Goal: Task Accomplishment & Management: Use online tool/utility

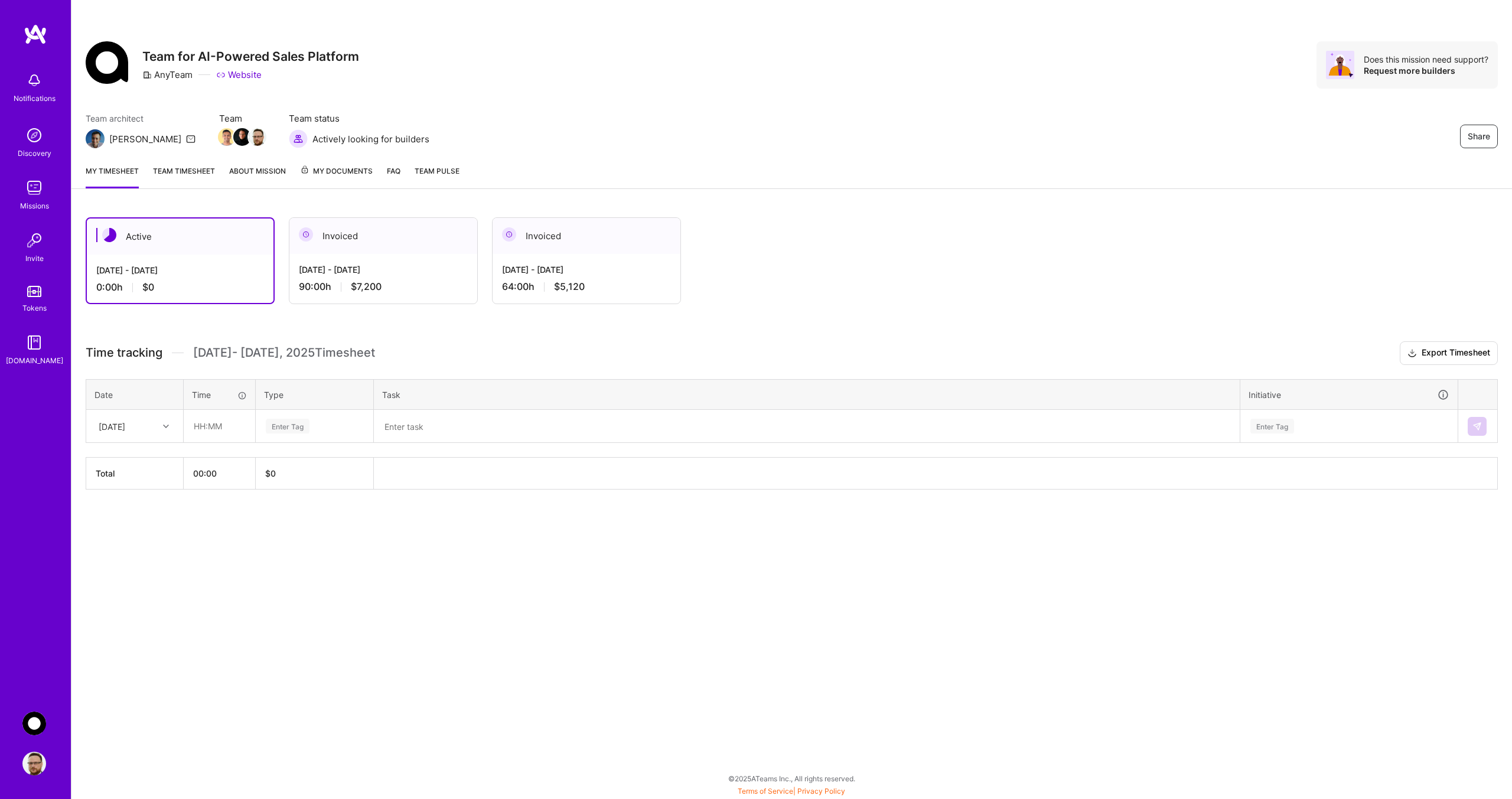
click at [170, 426] on div at bounding box center [167, 426] width 18 height 16
click at [143, 460] on div "[DATE]" at bounding box center [135, 460] width 95 height 22
click at [223, 424] on input "text" at bounding box center [220, 426] width 70 height 31
type input "08:00"
click at [298, 425] on div "Enter Tag" at bounding box center [288, 425] width 44 height 18
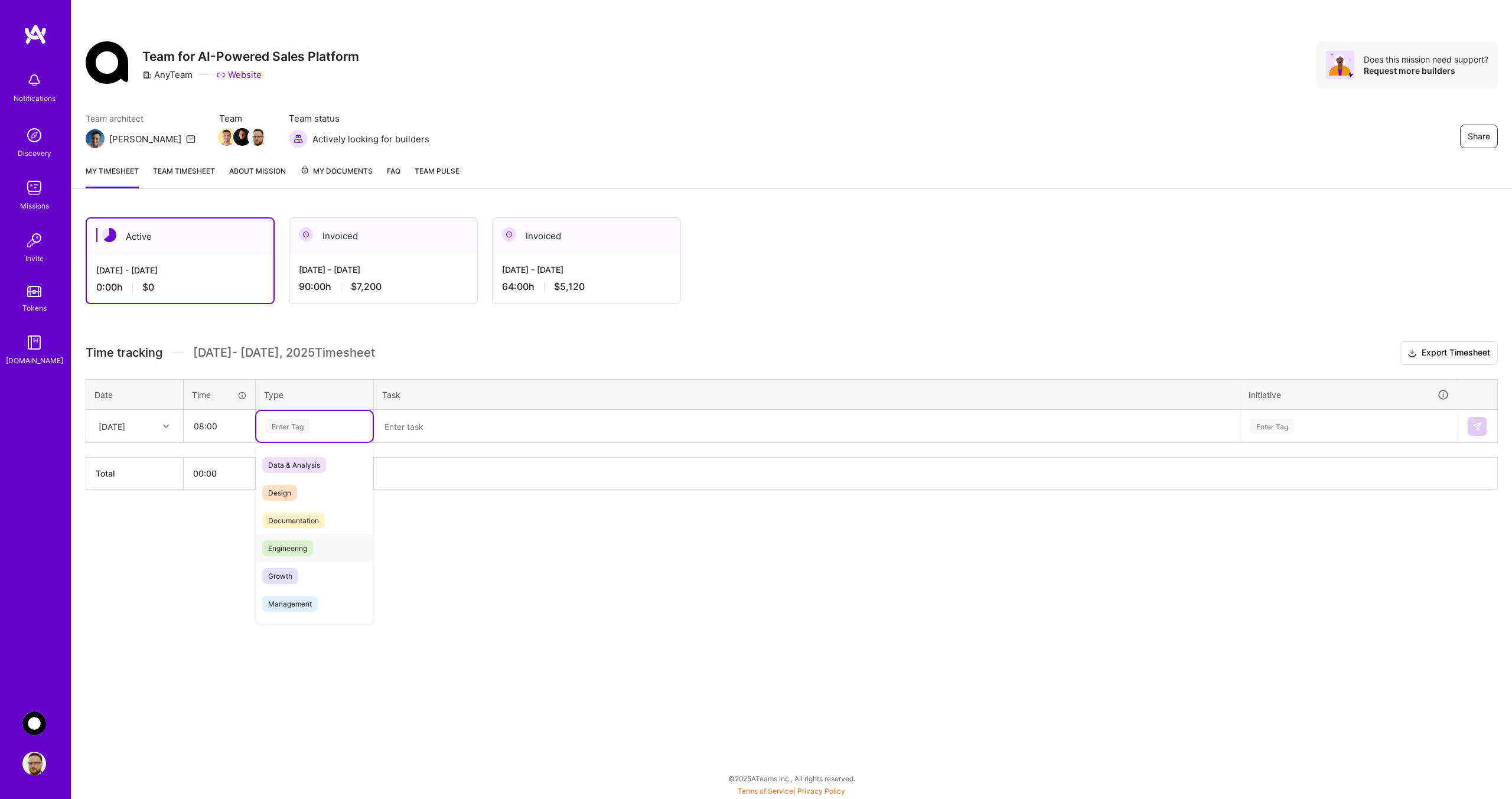
click at [296, 546] on span "Engineering" at bounding box center [287, 548] width 51 height 16
click at [409, 424] on textarea at bounding box center [807, 426] width 864 height 30
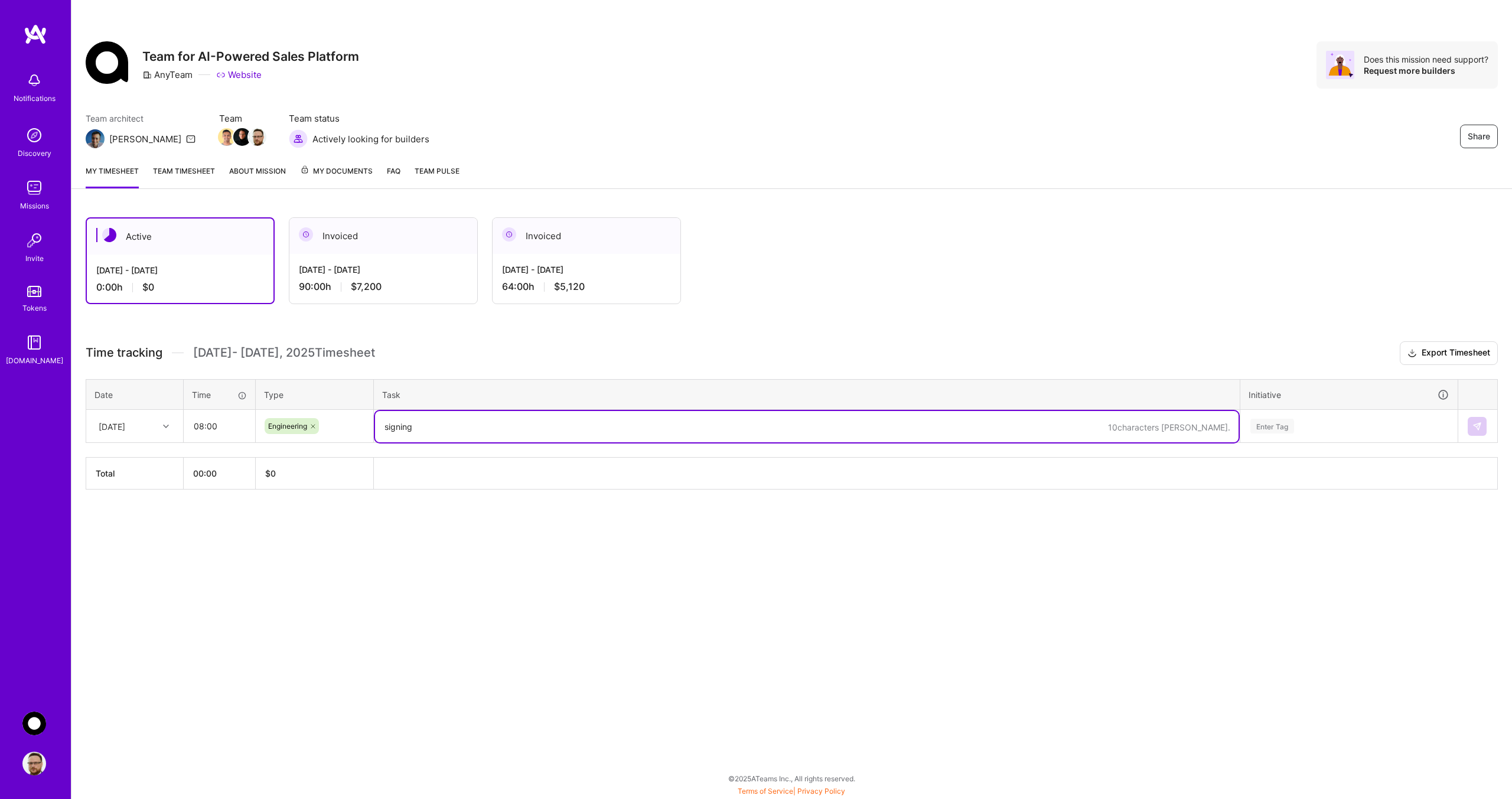
type textarea "signing"
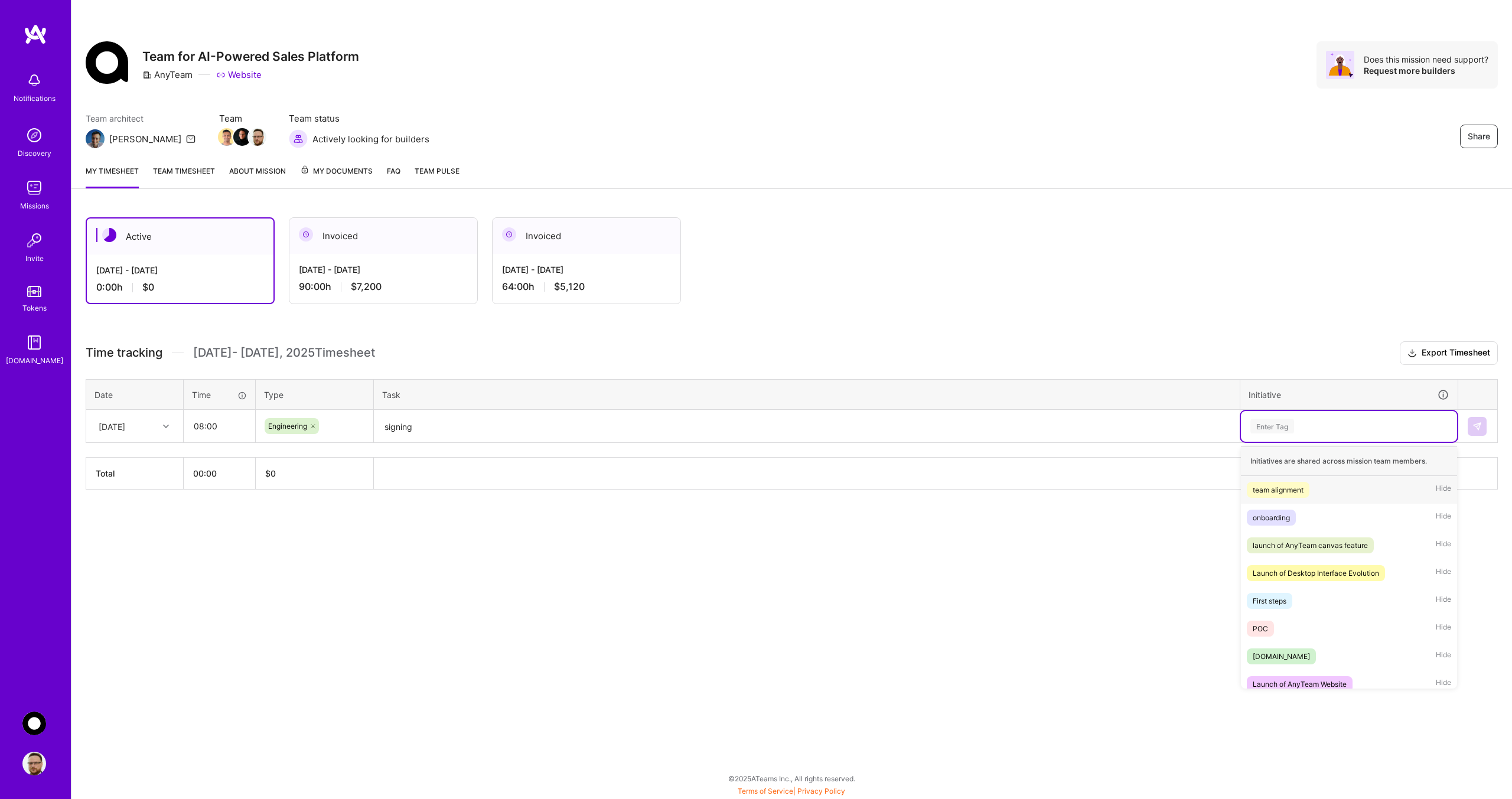
click at [1313, 432] on div "Enter Tag" at bounding box center [1349, 425] width 199 height 15
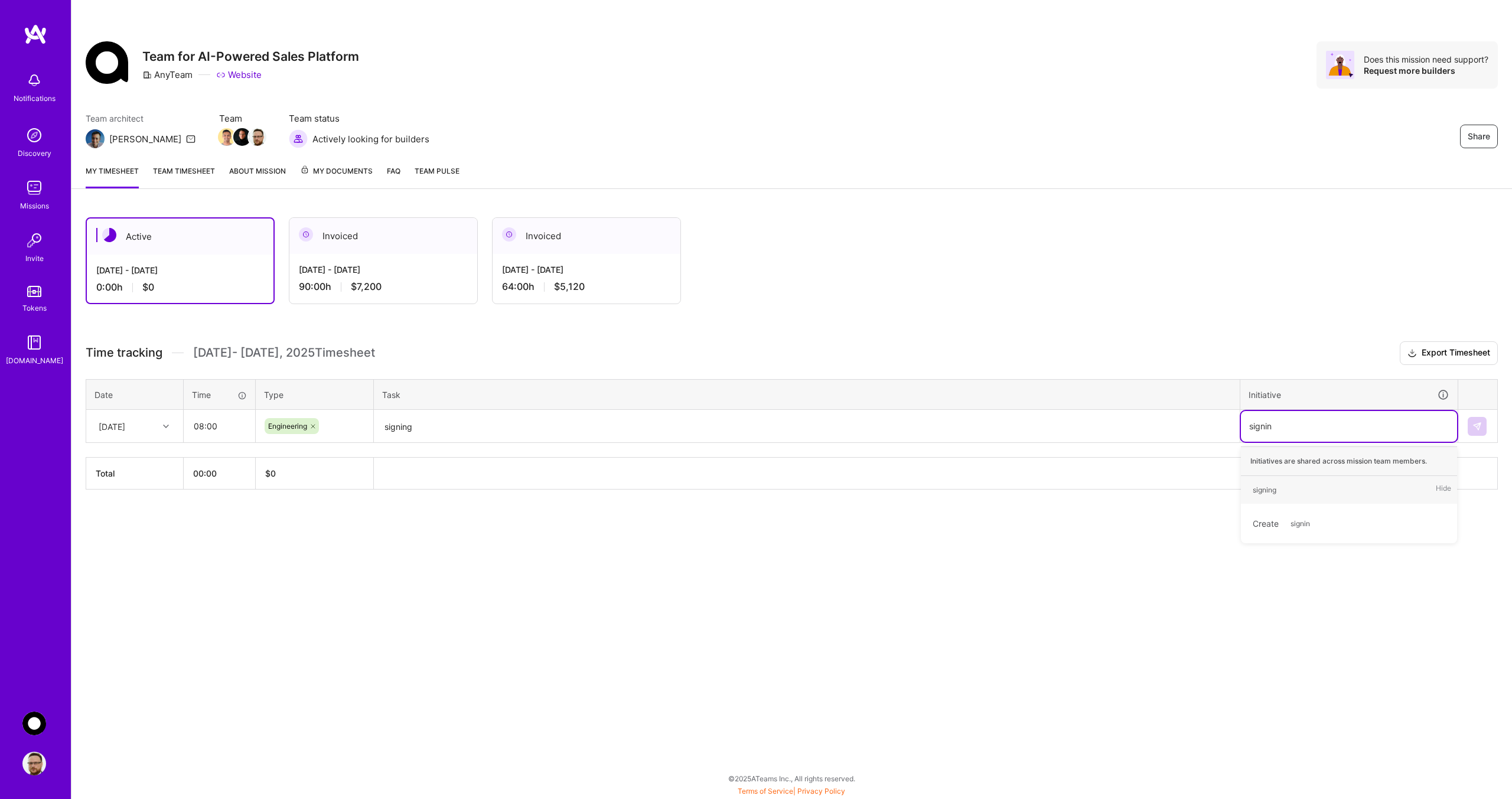
type input "signing"
click at [1269, 493] on div "signing" at bounding box center [1265, 490] width 23 height 13
click at [1476, 423] on img at bounding box center [1478, 426] width 9 height 9
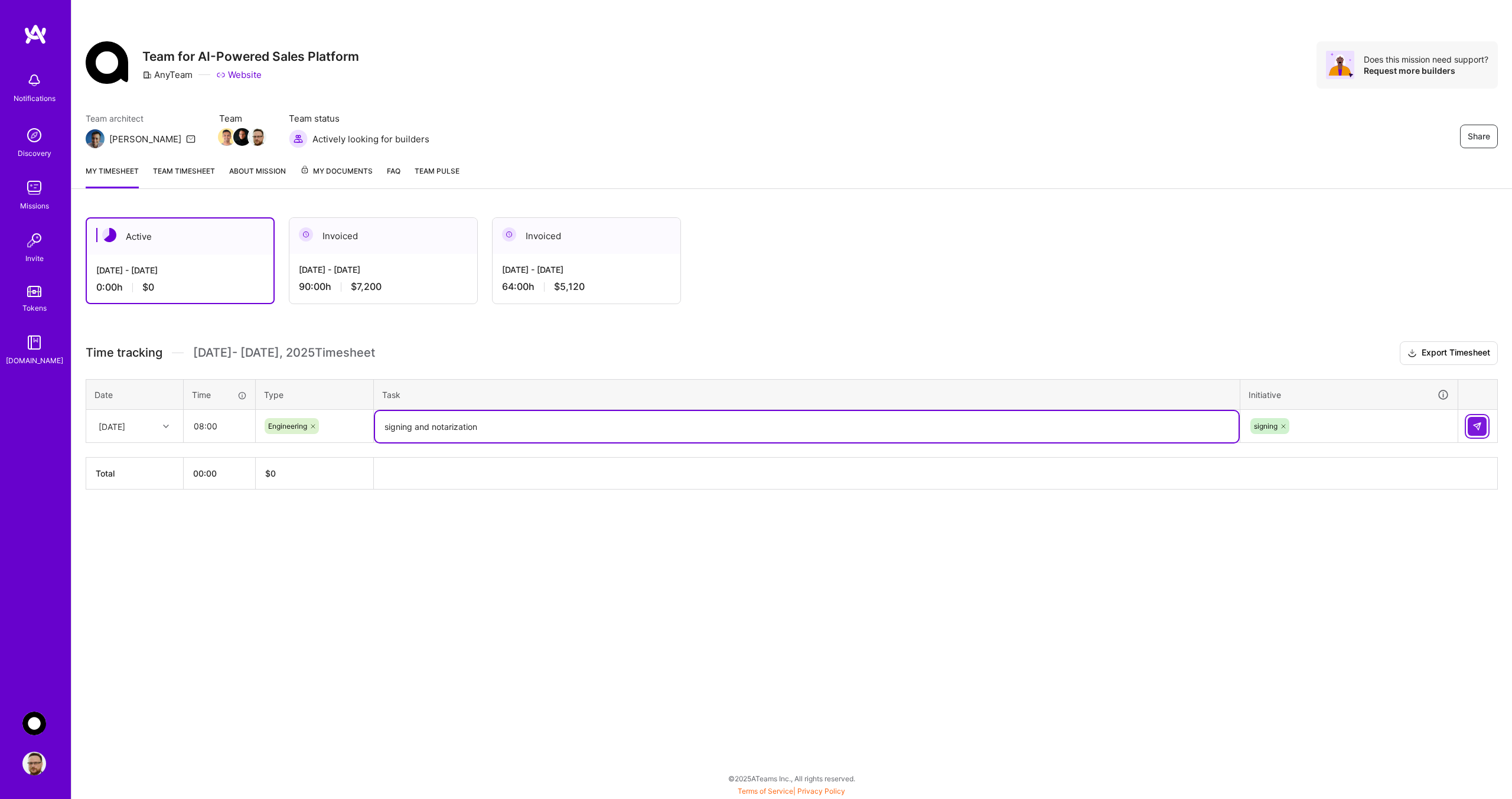
type textarea "signing and notarization"
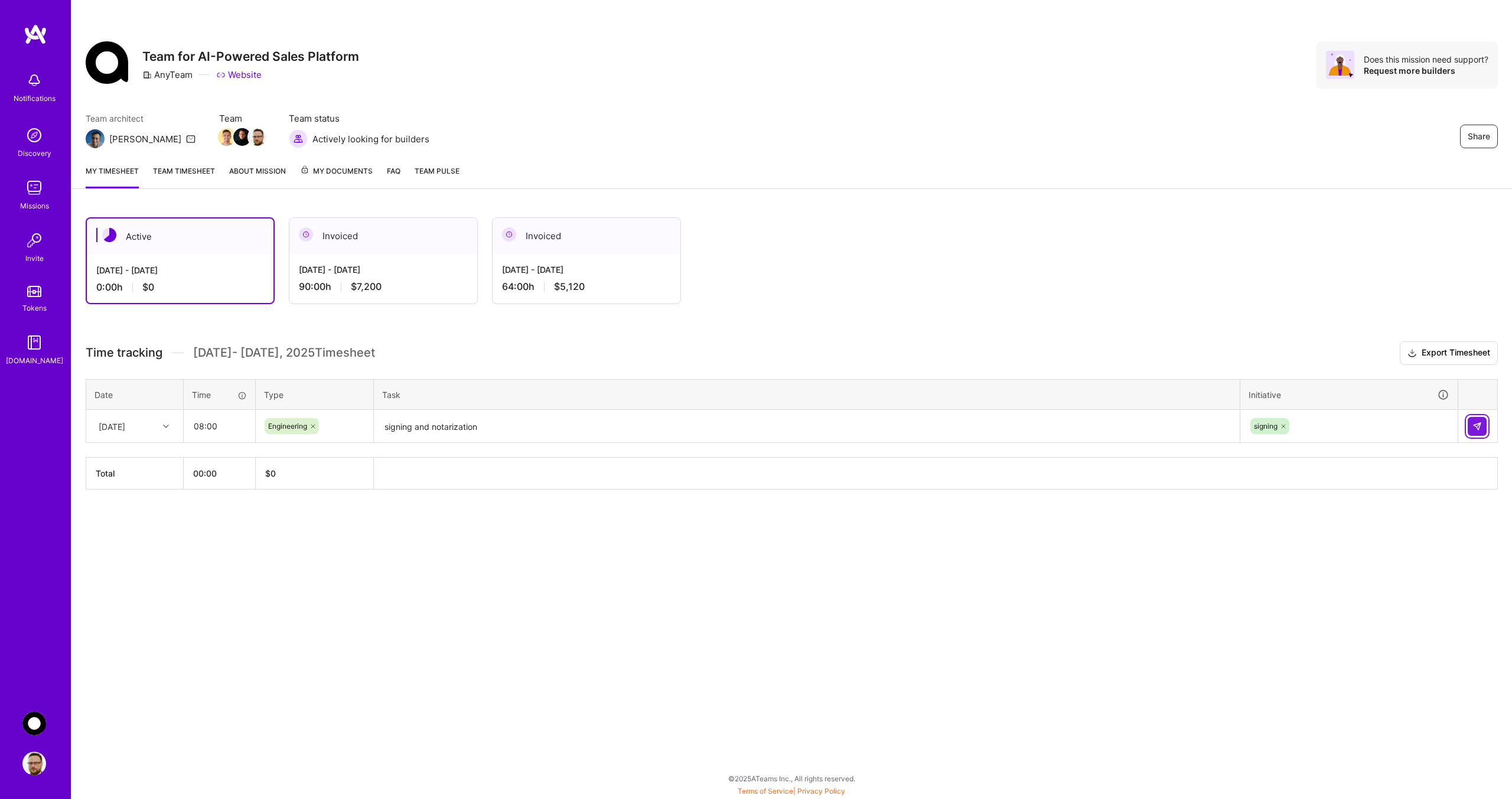
click at [1481, 426] on img at bounding box center [1478, 426] width 9 height 9
click at [167, 429] on div at bounding box center [167, 426] width 18 height 16
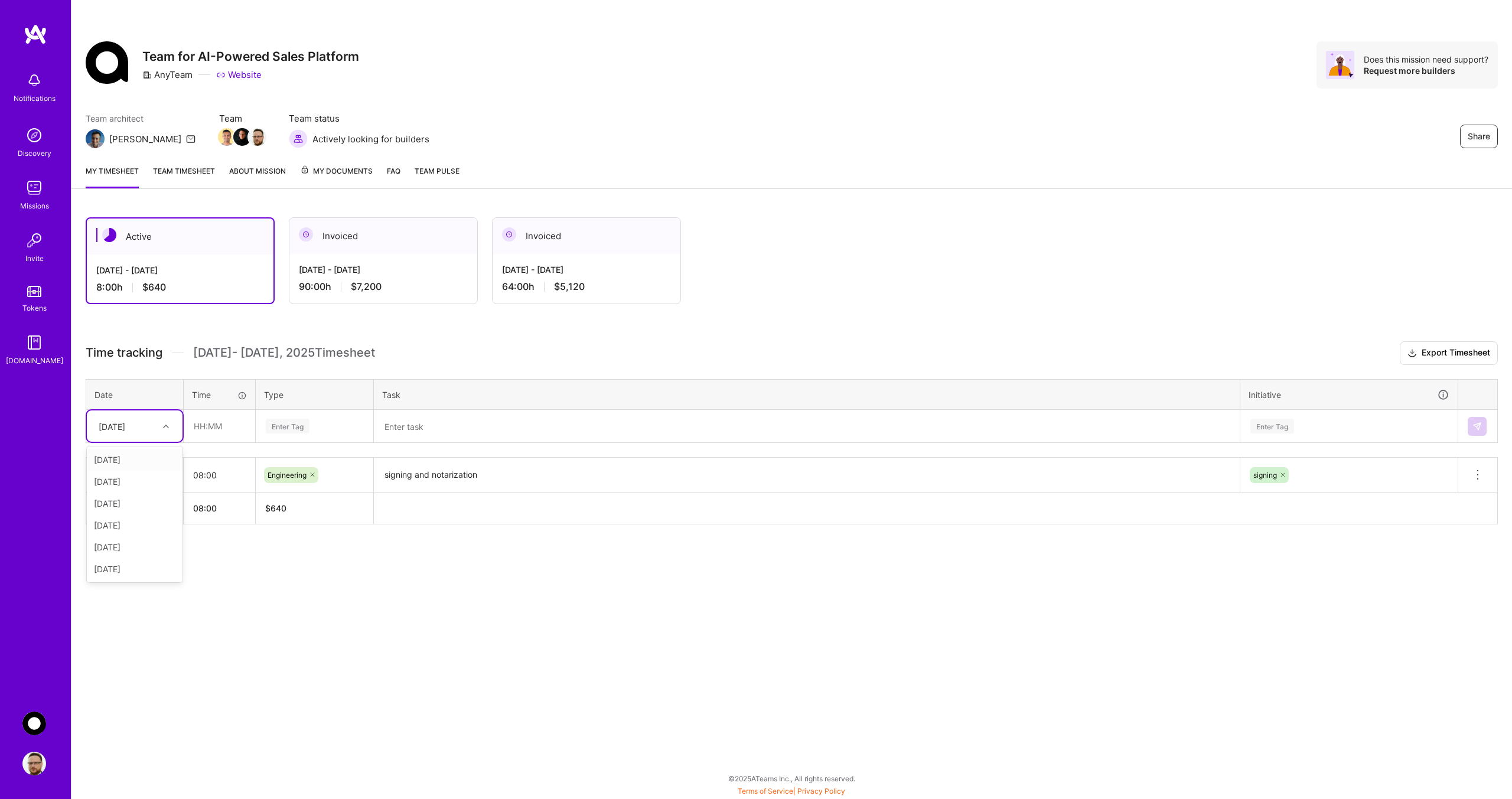
click at [131, 462] on div "[DATE]" at bounding box center [135, 460] width 95 height 22
click at [204, 428] on input "text" at bounding box center [220, 426] width 70 height 31
type input "08:00"
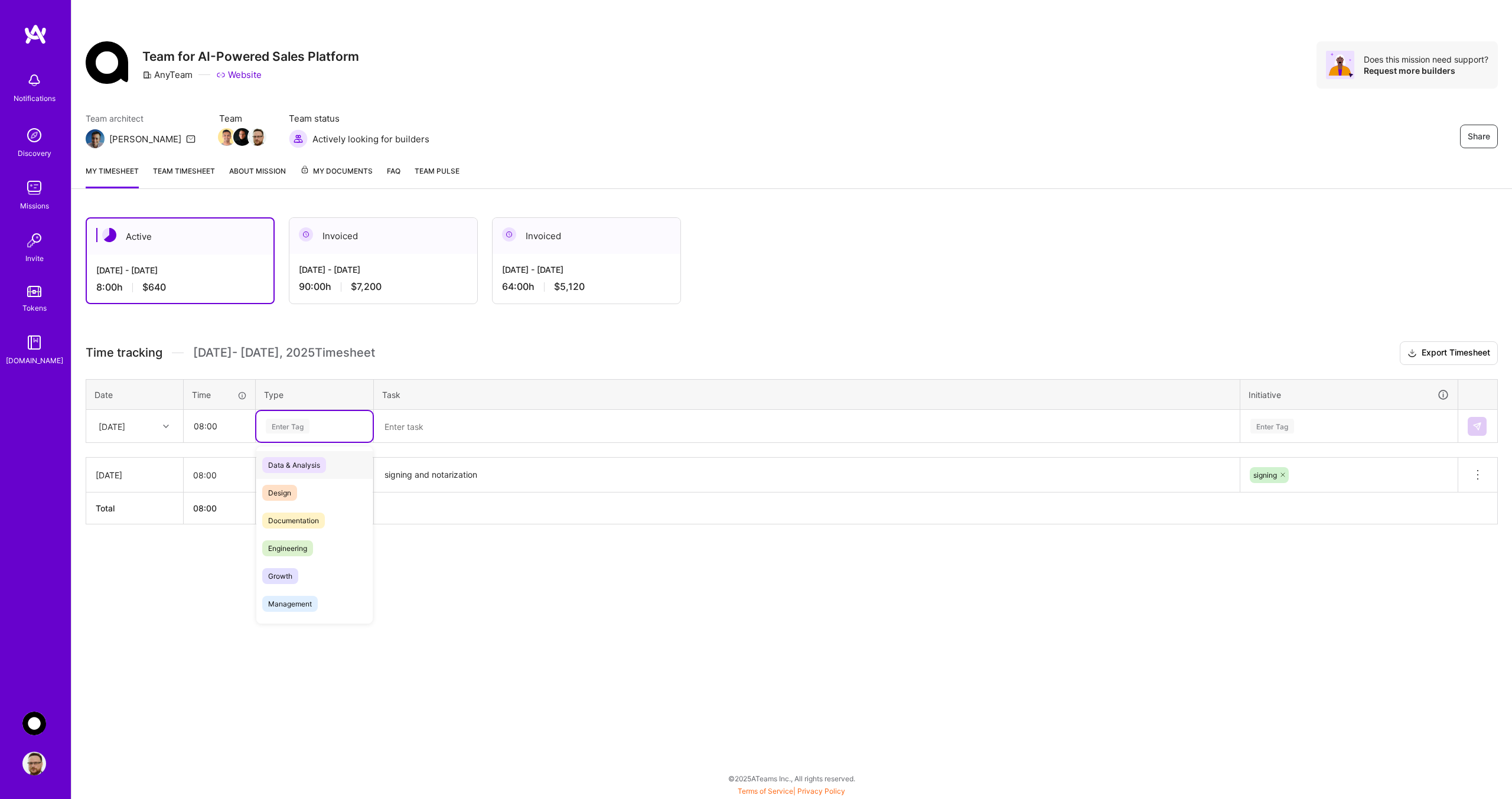
click at [298, 425] on div "Enter Tag" at bounding box center [288, 425] width 44 height 18
drag, startPoint x: 294, startPoint y: 545, endPoint x: 455, endPoint y: 430, distance: 197.9
click at [294, 543] on span "Engineering" at bounding box center [287, 548] width 51 height 16
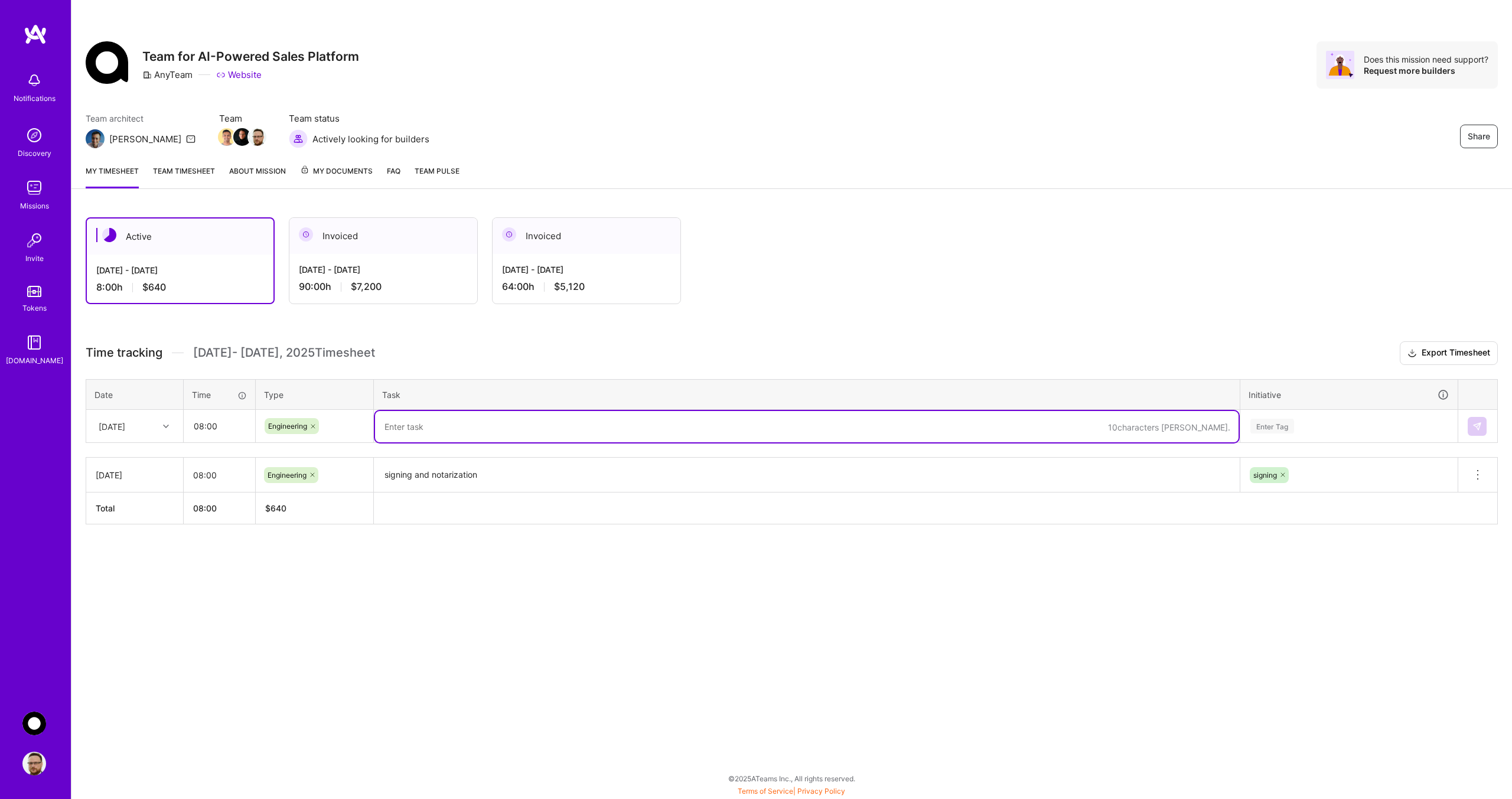
click at [465, 418] on textarea at bounding box center [807, 427] width 864 height 31
paste textarea "signing and notarization"
type textarea "signing and notarization"
click at [1325, 428] on div "Enter Tag" at bounding box center [1349, 425] width 199 height 15
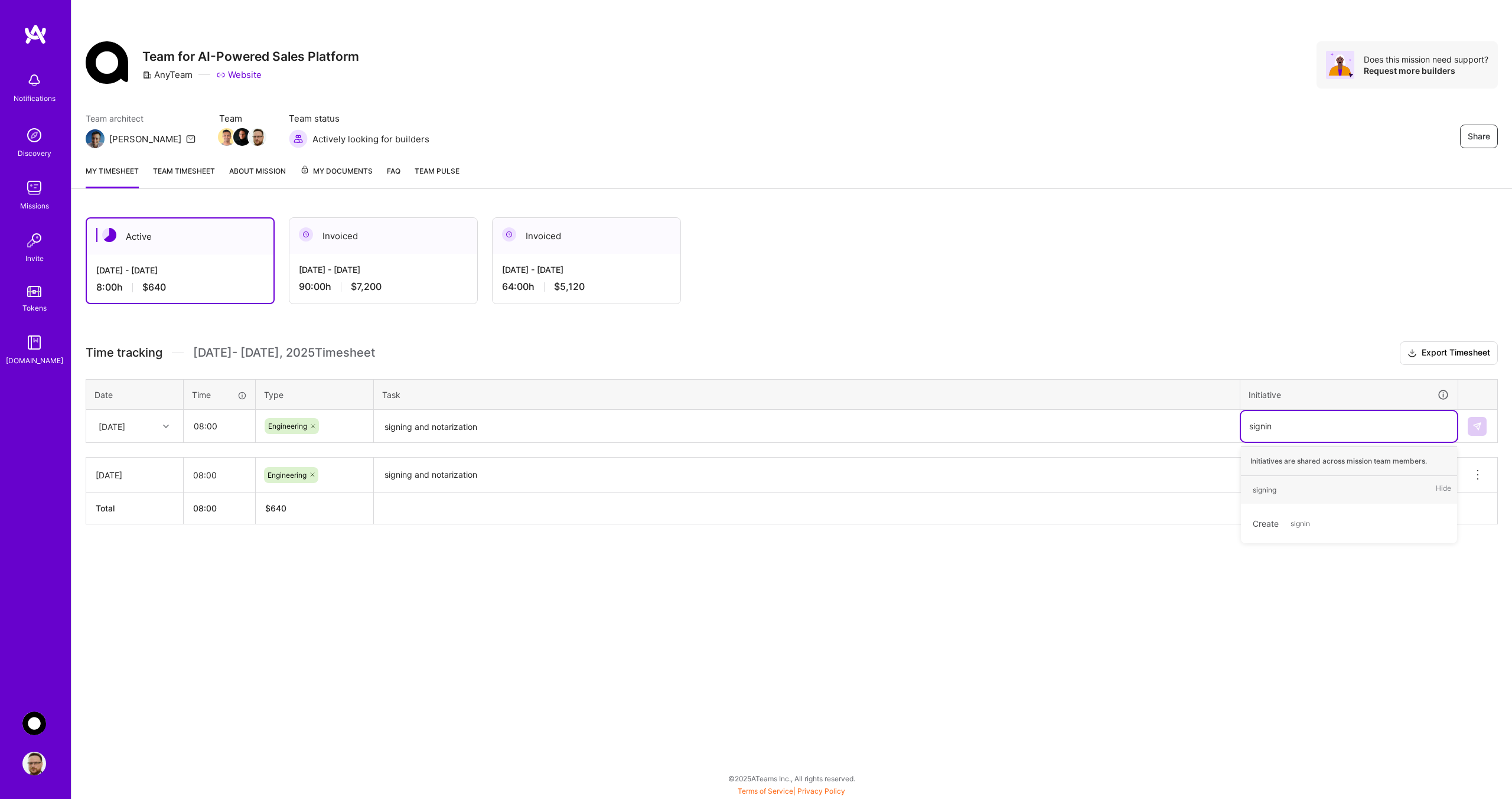
type input "signing"
click at [1261, 489] on div "signing" at bounding box center [1265, 490] width 23 height 13
click at [1485, 422] on button at bounding box center [1478, 426] width 19 height 19
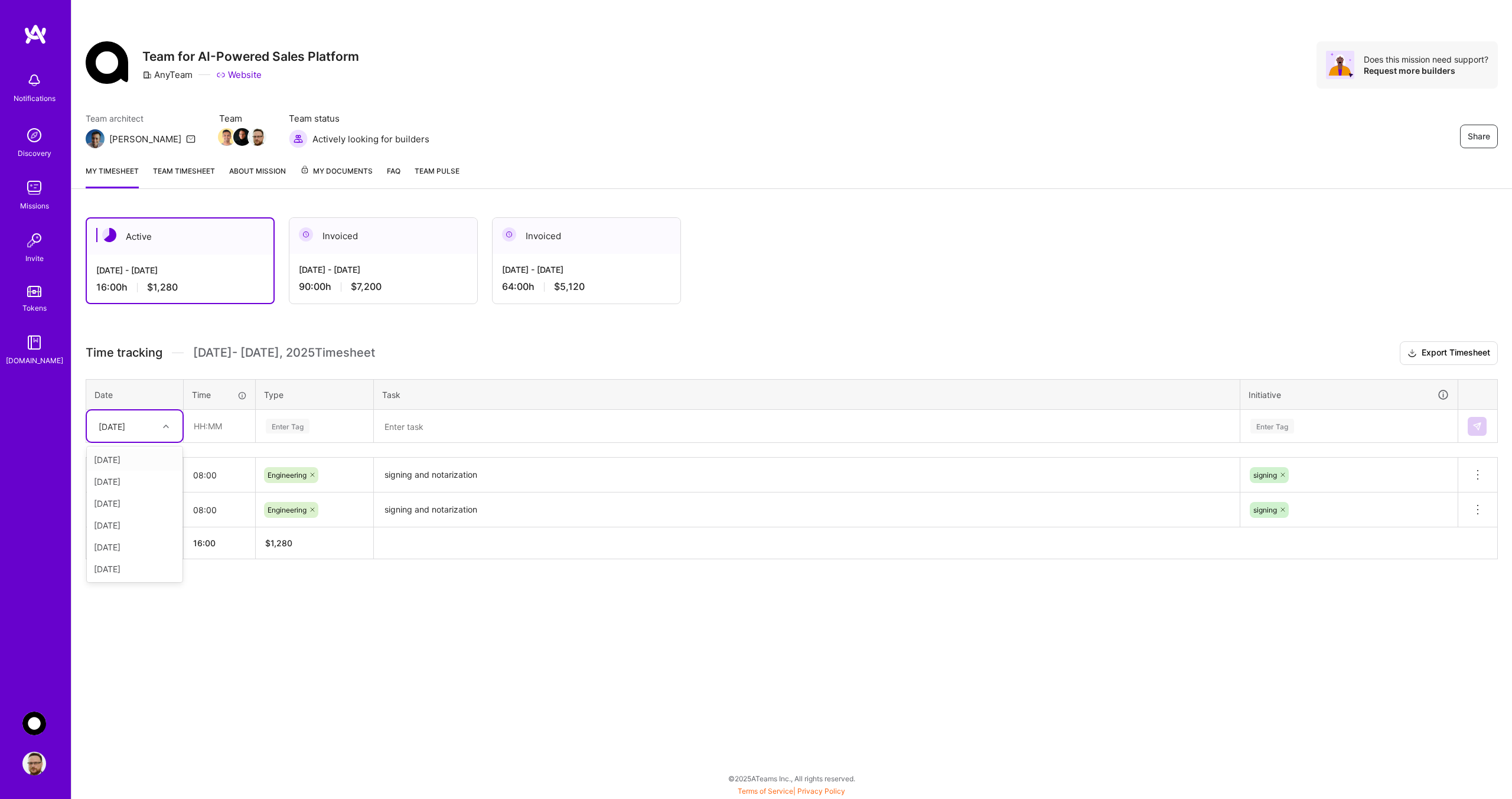
click at [153, 421] on div "[DATE]" at bounding box center [126, 425] width 66 height 20
click at [119, 484] on div "[DATE]" at bounding box center [135, 482] width 95 height 22
click at [209, 431] on input "text" at bounding box center [220, 426] width 70 height 31
type input "08:00"
click at [303, 426] on div "Enter Tag" at bounding box center [288, 425] width 44 height 18
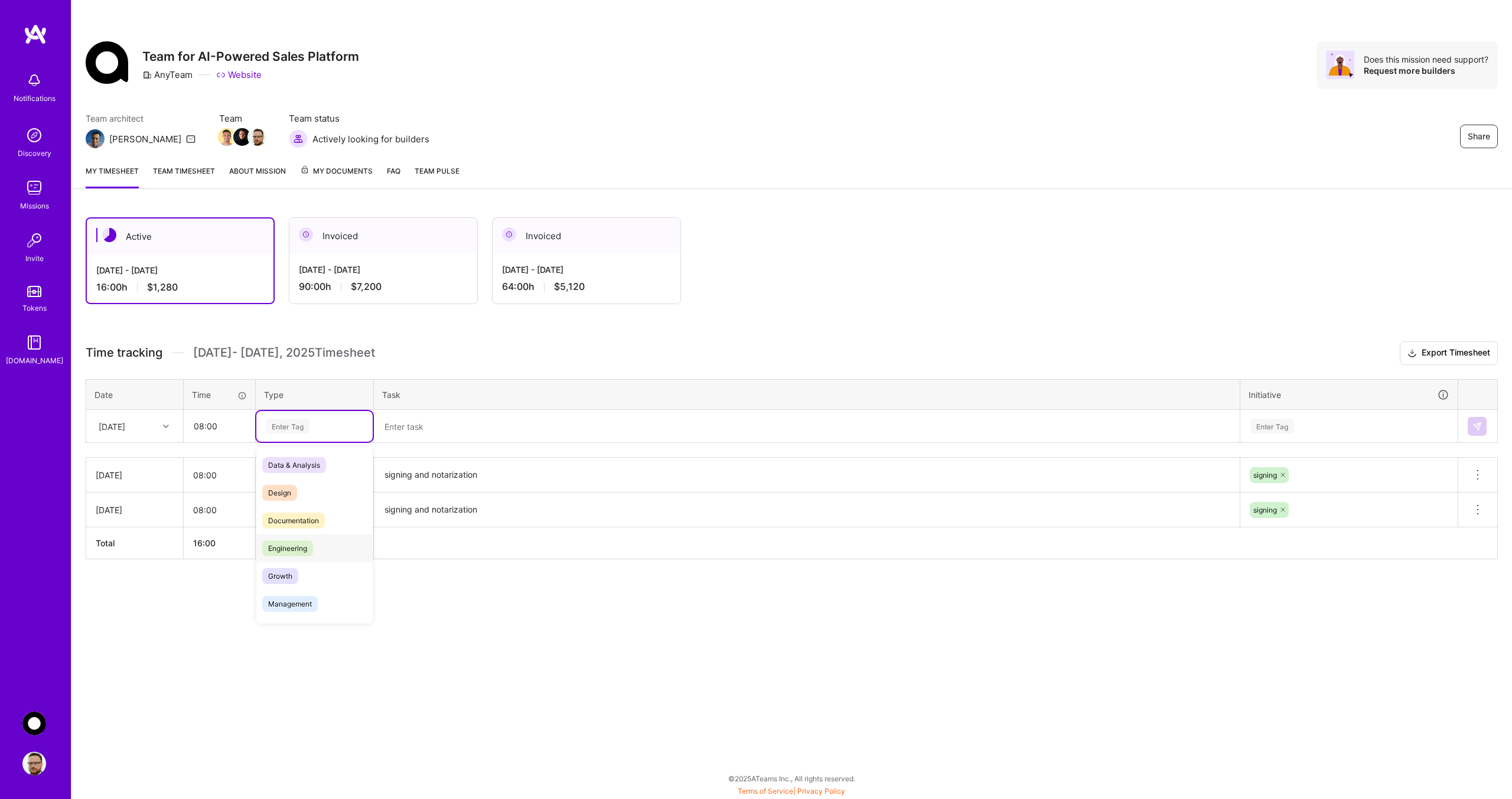
click at [307, 546] on span "Engineering" at bounding box center [287, 548] width 51 height 16
click at [409, 419] on textarea at bounding box center [807, 427] width 864 height 31
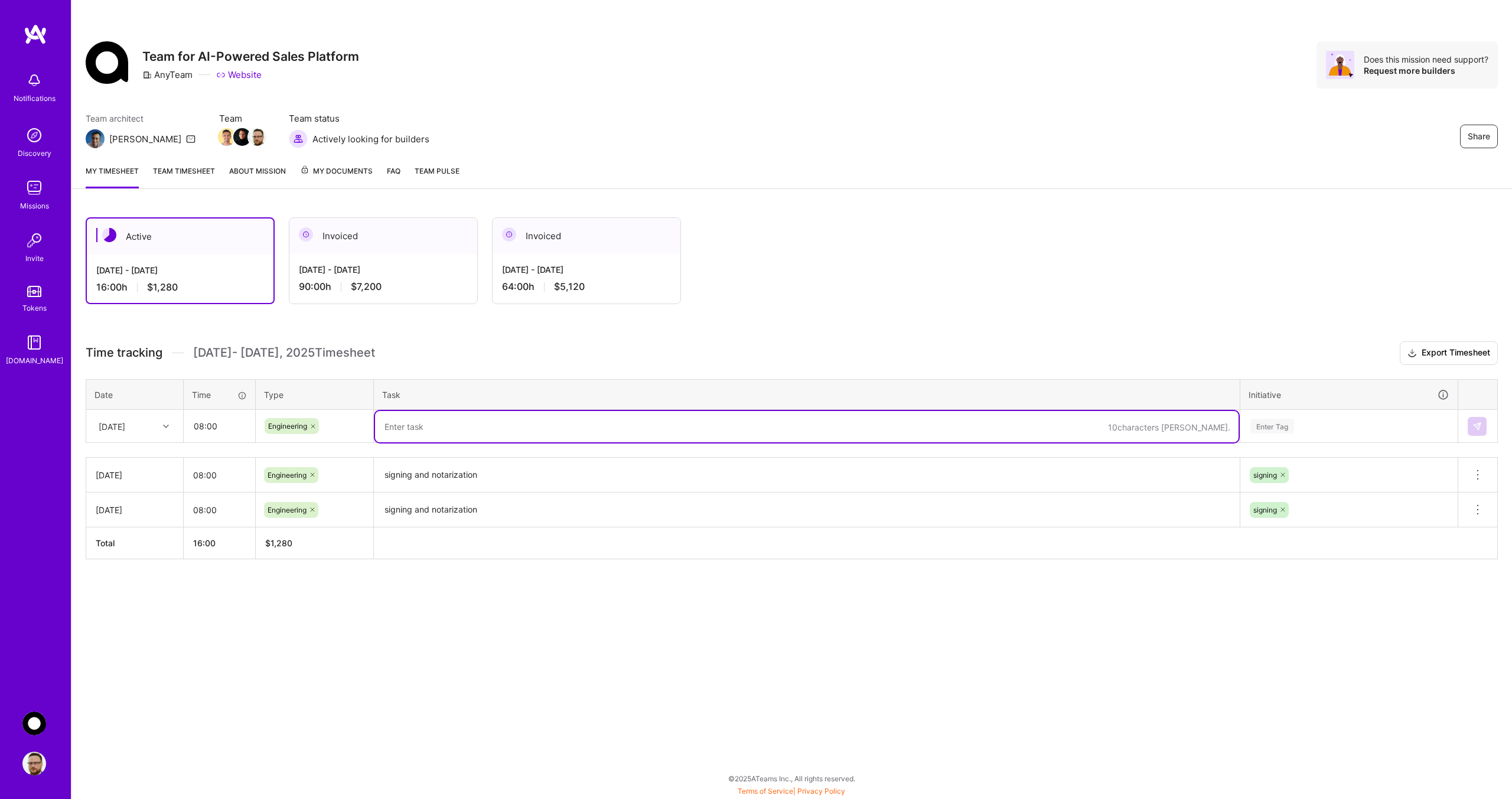
paste textarea "signing and notarization"
type textarea "signing and notarization"
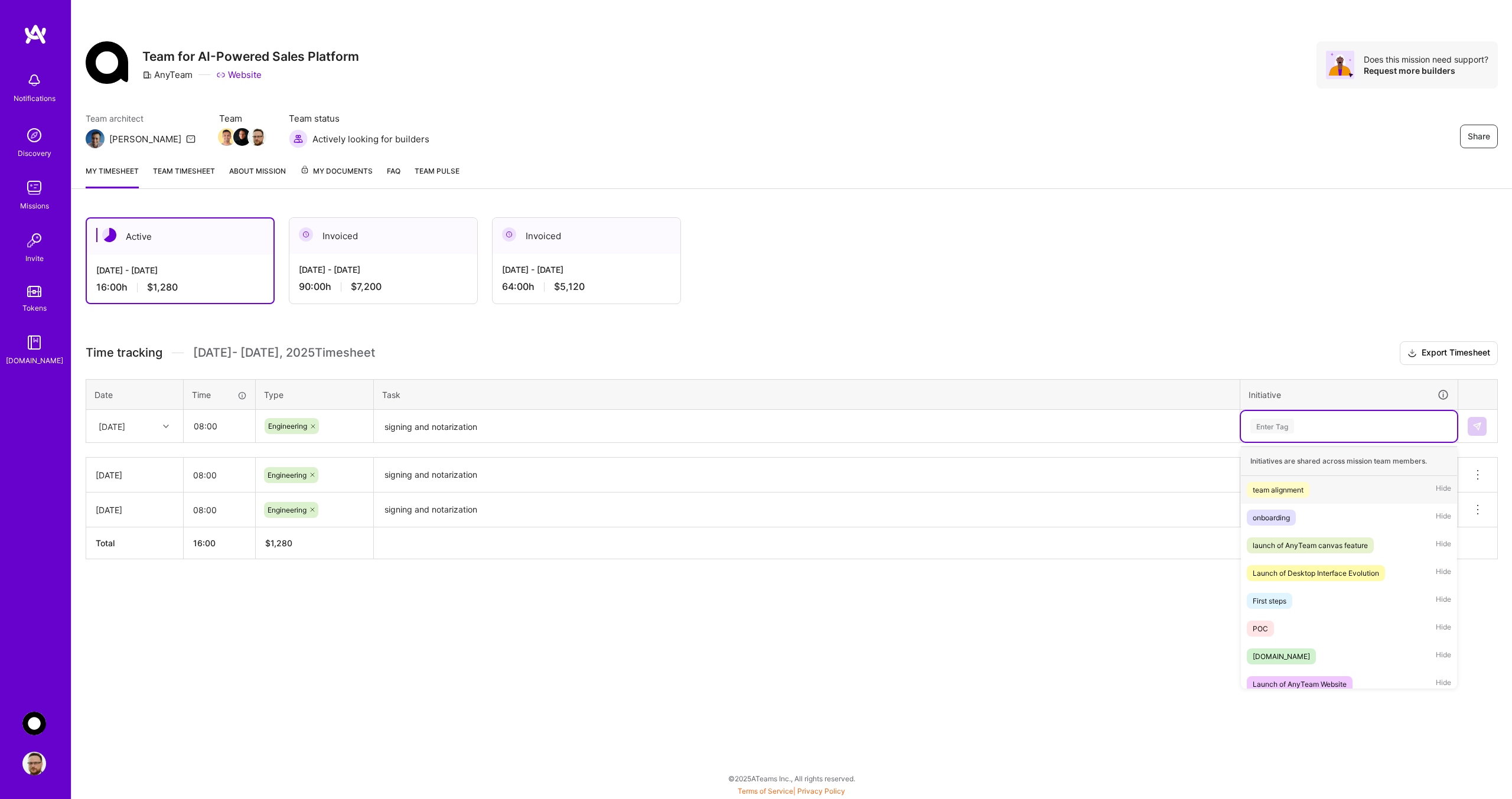
click at [1272, 420] on div "Enter Tag" at bounding box center [1273, 425] width 44 height 18
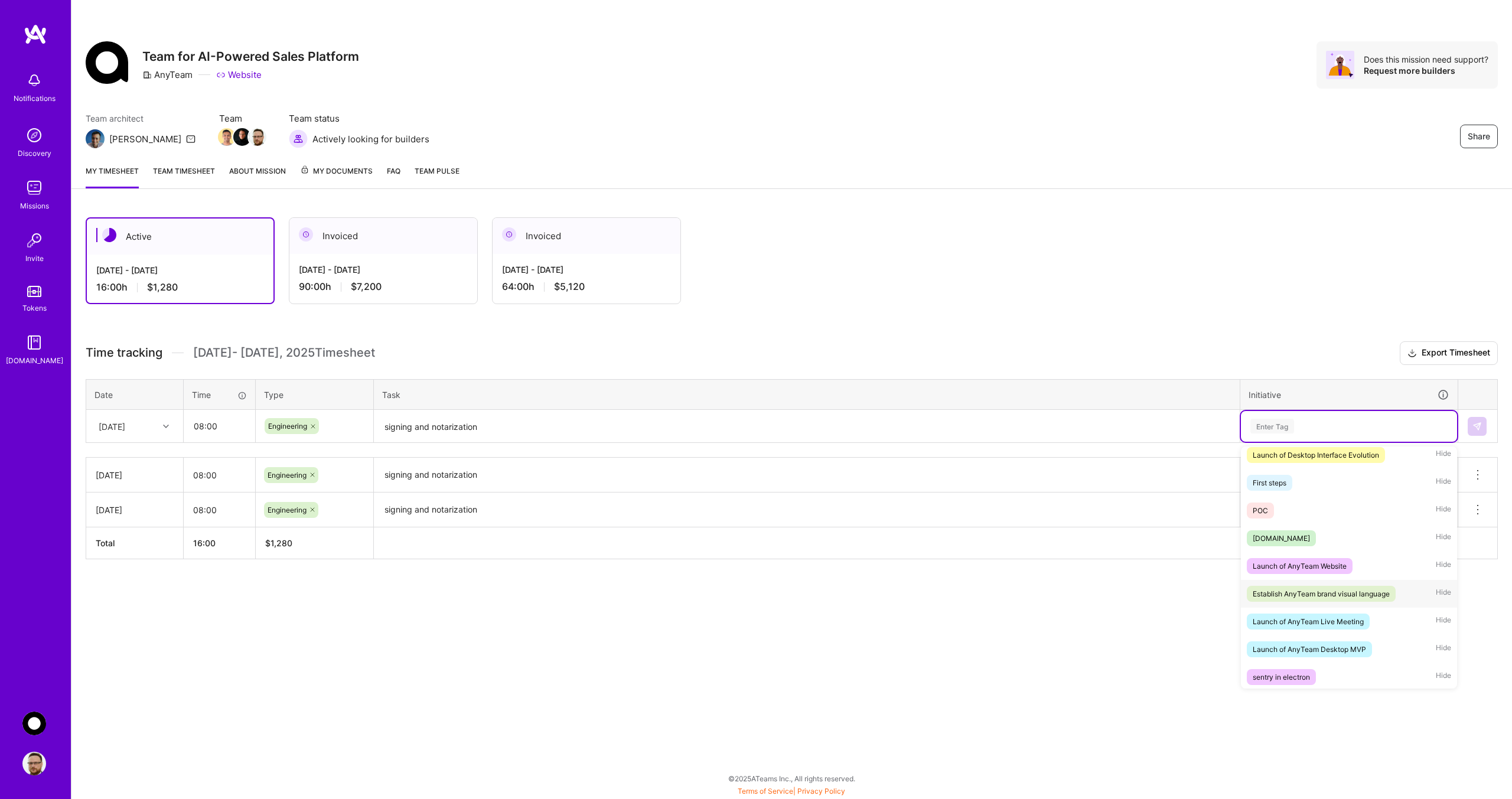
scroll to position [296, 0]
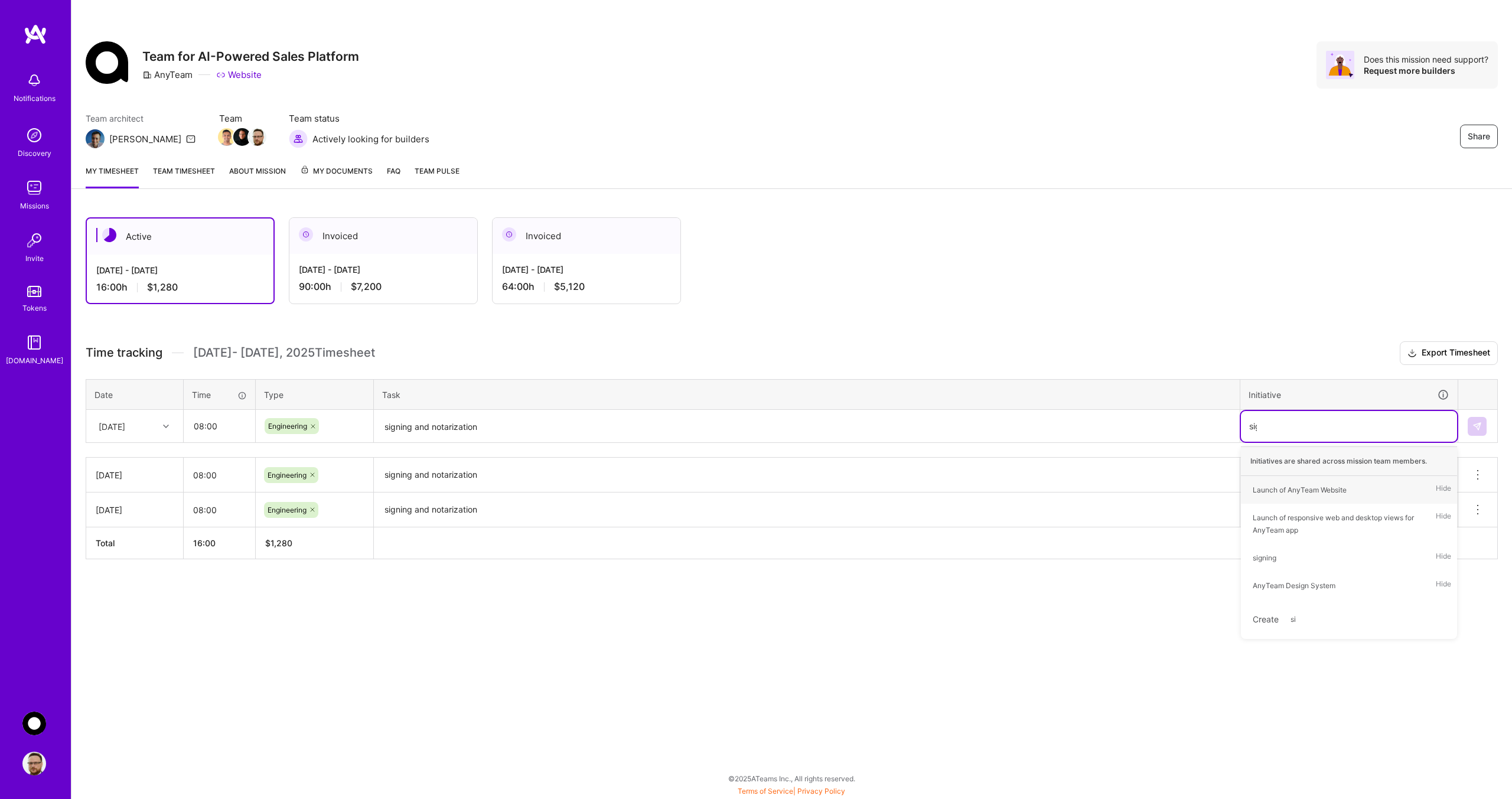
type input "sign"
click at [1264, 489] on div "signing" at bounding box center [1265, 490] width 23 height 13
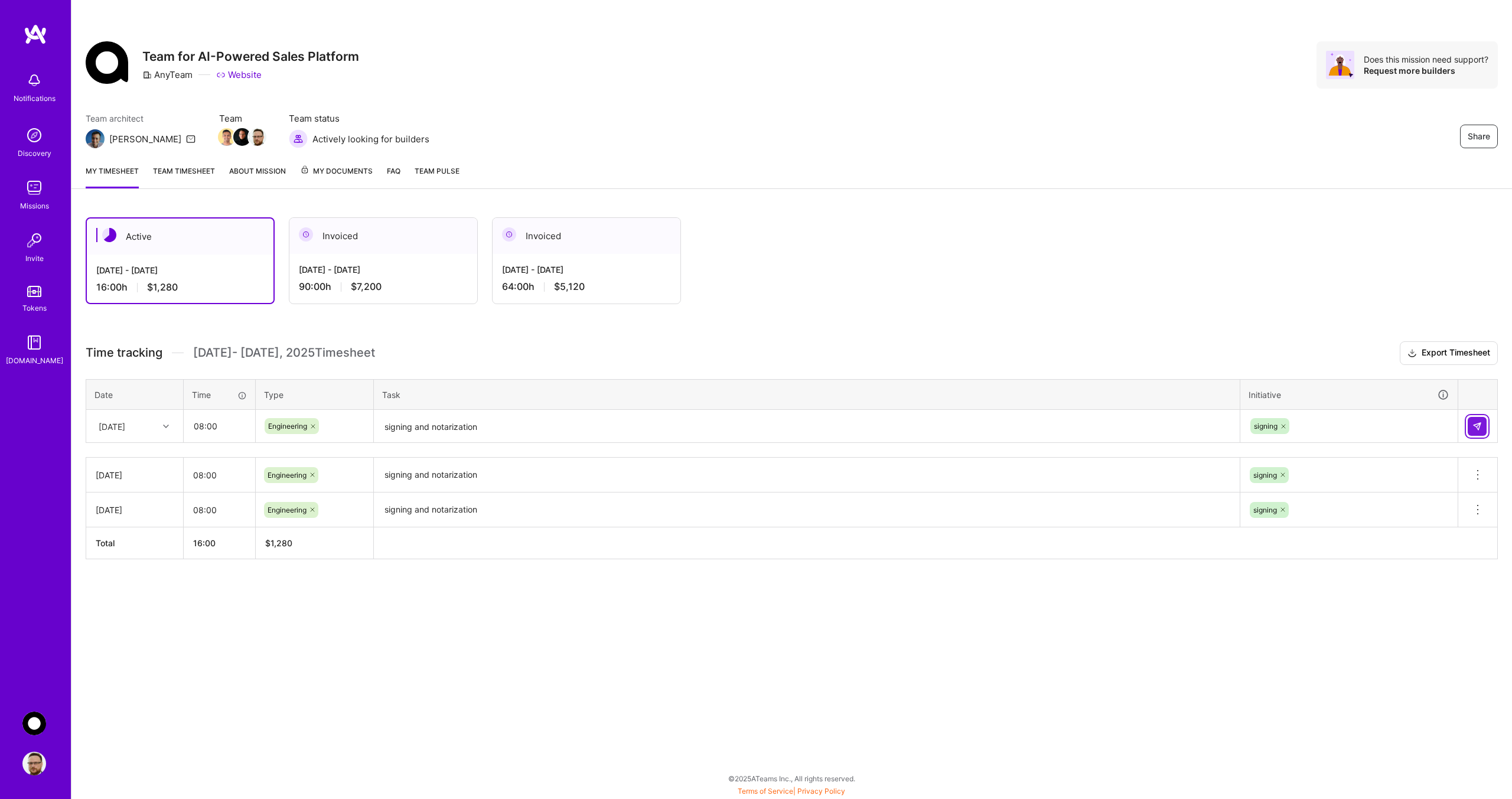
click at [1481, 426] on img at bounding box center [1478, 426] width 9 height 9
click at [167, 428] on icon at bounding box center [166, 426] width 6 height 6
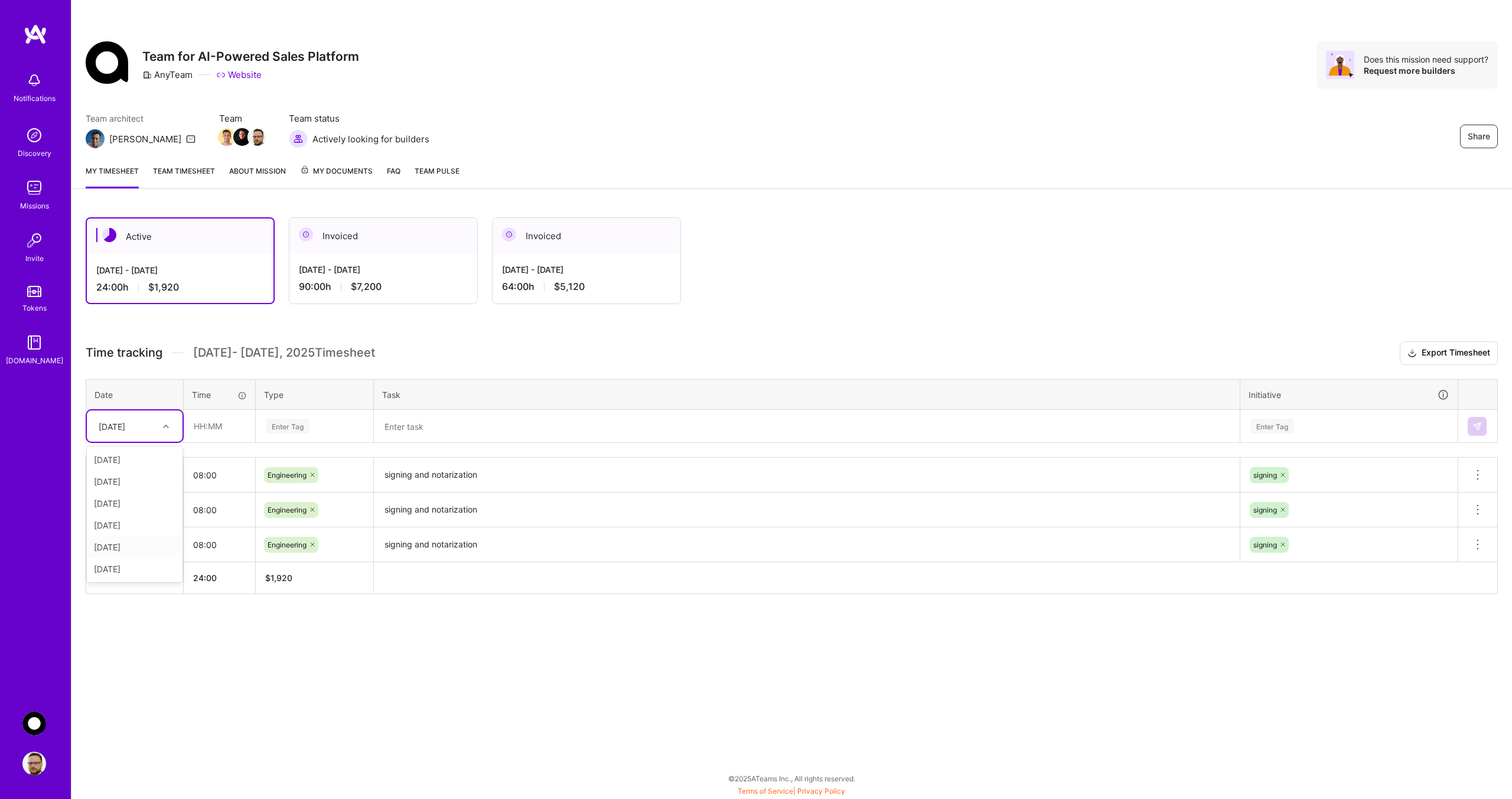
click at [131, 547] on div "[DATE]" at bounding box center [135, 547] width 95 height 22
click at [207, 427] on input "text" at bounding box center [220, 426] width 70 height 31
type input "08:00"
click at [293, 421] on div "Enter Tag" at bounding box center [288, 425] width 44 height 18
click at [282, 549] on span "Engineering" at bounding box center [287, 548] width 51 height 16
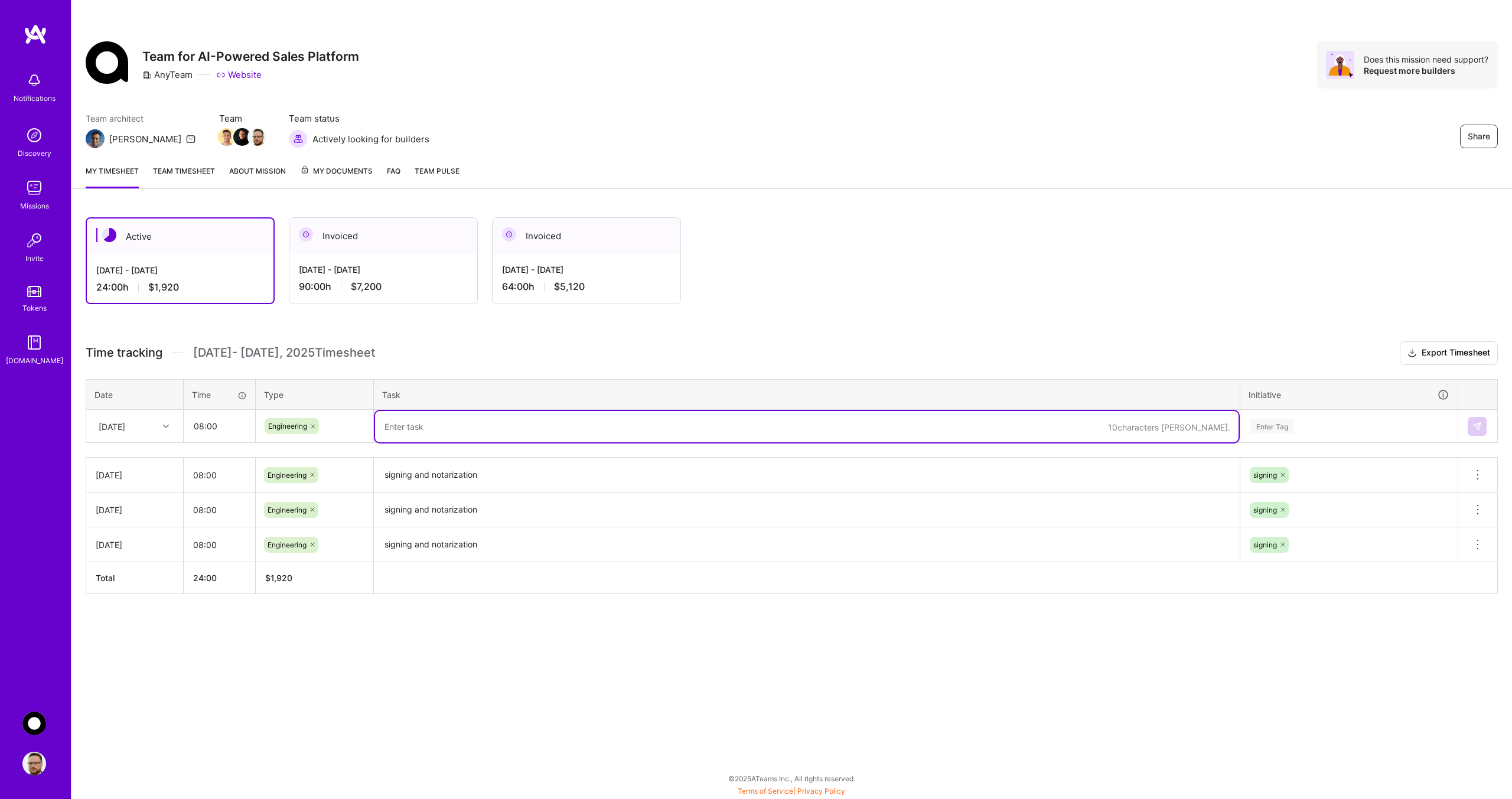
click at [428, 419] on textarea at bounding box center [807, 427] width 864 height 31
paste textarea "signing and notarization"
type textarea "signing and notarization"
click at [1291, 428] on div "Enter Tag" at bounding box center [1273, 425] width 44 height 18
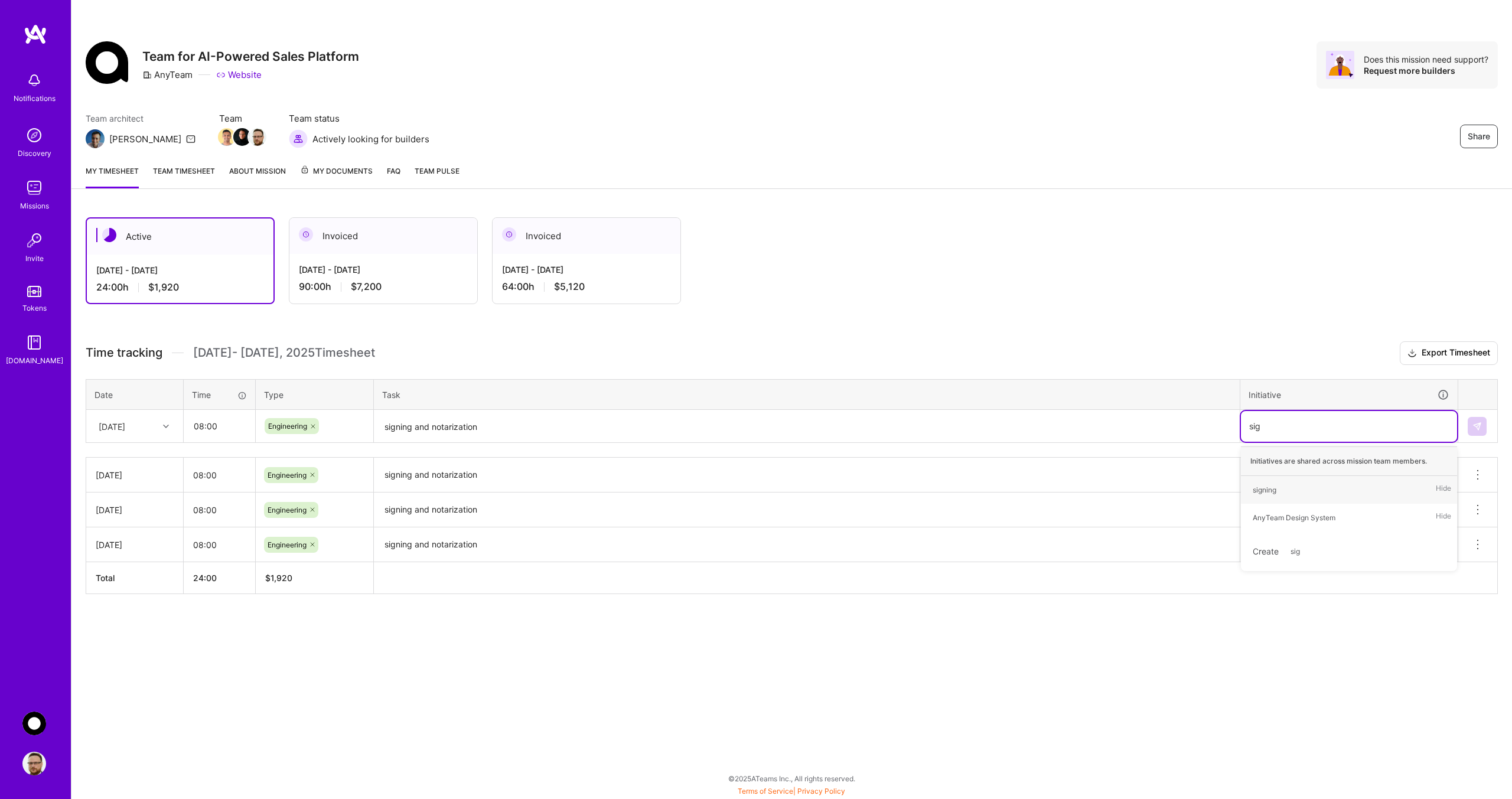
type input "sign"
click at [1252, 495] on span "signing" at bounding box center [1264, 489] width 35 height 16
click at [1473, 426] on img at bounding box center [1478, 426] width 9 height 9
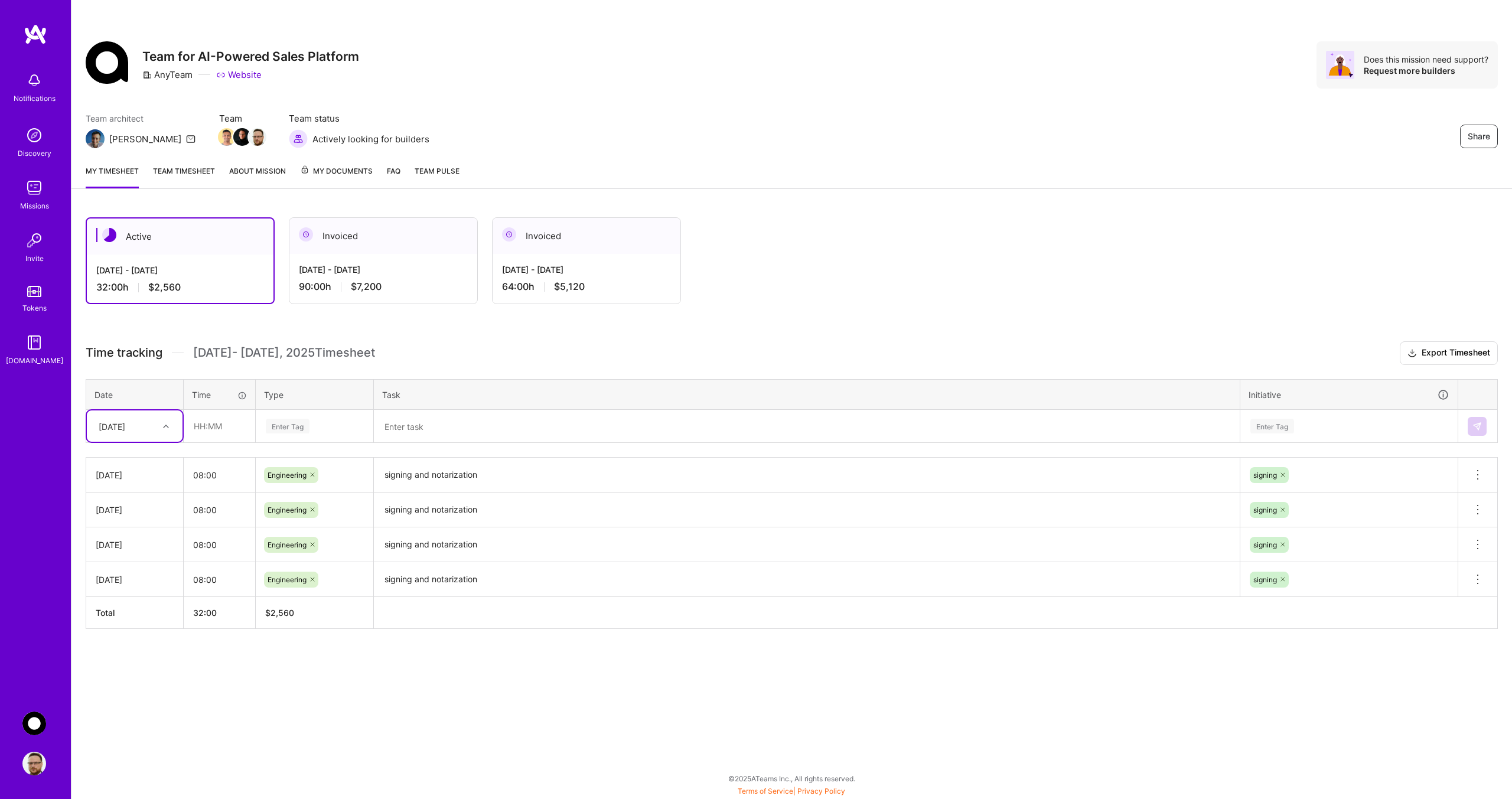
click at [163, 426] on icon at bounding box center [166, 426] width 6 height 6
click at [135, 573] on div "[DATE]" at bounding box center [135, 569] width 95 height 22
click at [227, 425] on input "text" at bounding box center [220, 426] width 70 height 31
type input "08:00"
click at [303, 425] on div "Enter Tag" at bounding box center [288, 425] width 44 height 18
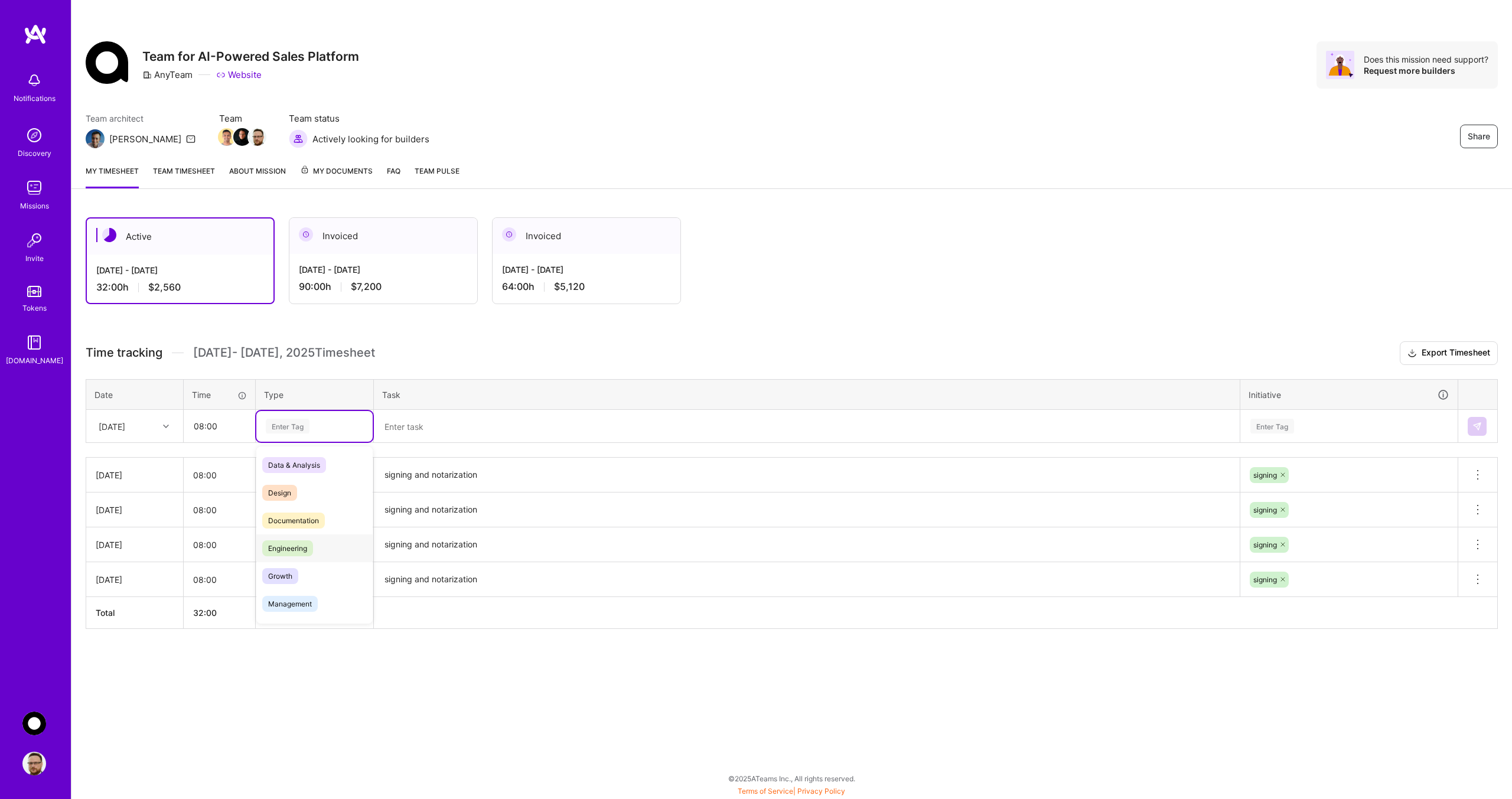
click at [298, 550] on span "Engineering" at bounding box center [287, 548] width 51 height 16
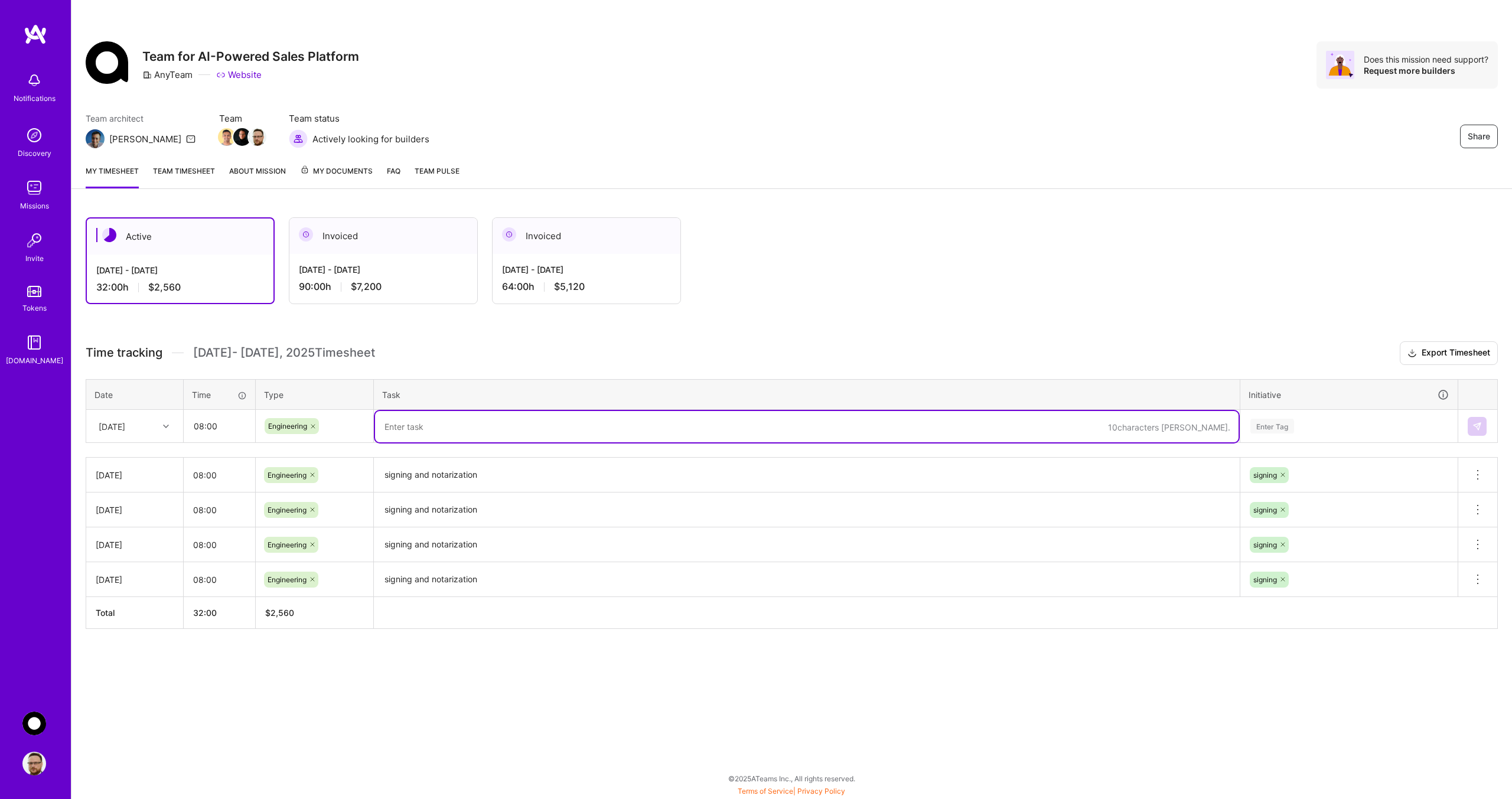
click at [426, 421] on textarea at bounding box center [807, 427] width 864 height 31
type textarea "P"
type textarea "Windows AnyTeamAudio executables"
click at [1300, 431] on div "Enter Tag" at bounding box center [1349, 425] width 199 height 15
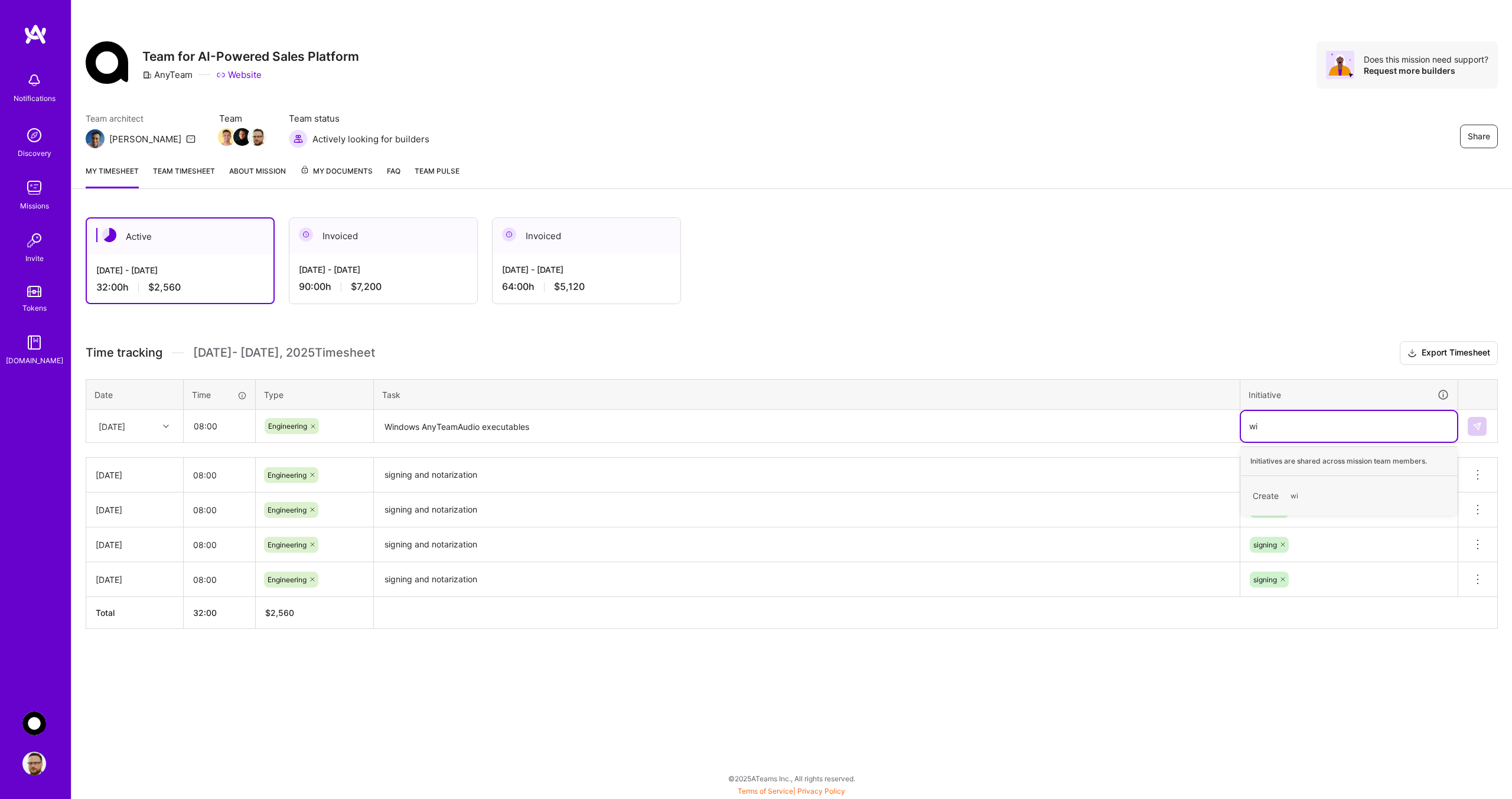
type input "w"
type input "pla"
click at [1304, 493] on div "crossplatform dev" at bounding box center [1283, 490] width 59 height 13
click at [1478, 425] on img at bounding box center [1478, 426] width 9 height 9
